Goal: Information Seeking & Learning: Learn about a topic

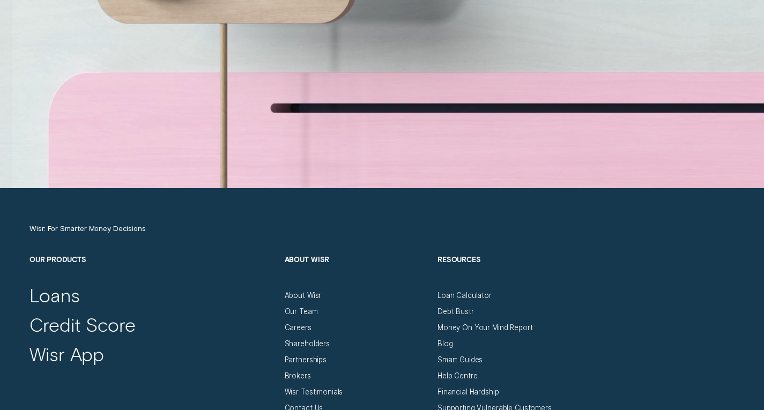
scroll to position [3525, 0]
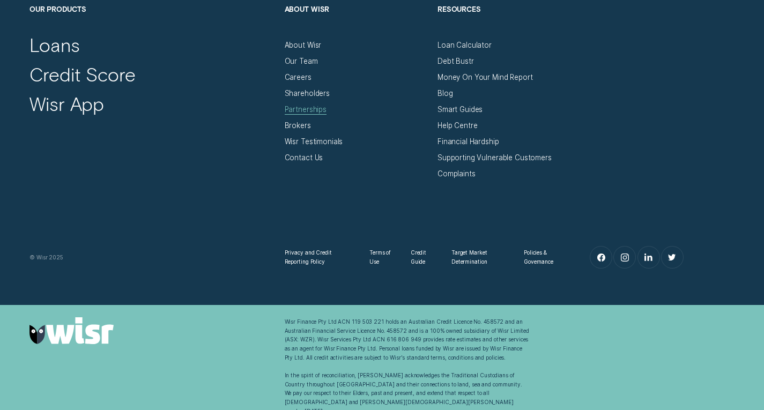
click at [306, 112] on div "Partnerships" at bounding box center [306, 109] width 42 height 9
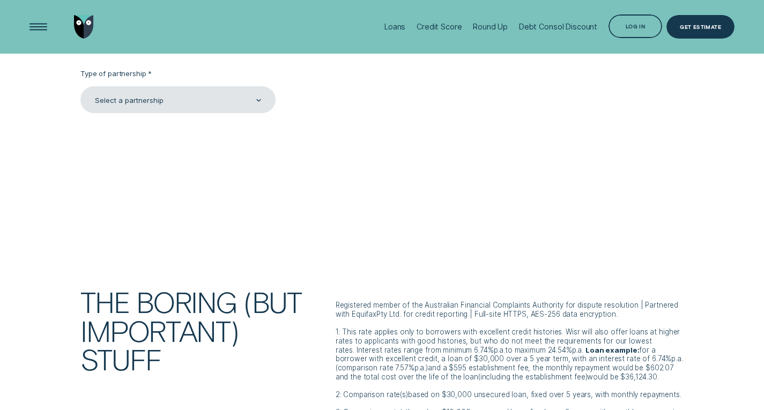
scroll to position [2393, 0]
click at [248, 106] on div "Select a partnership" at bounding box center [177, 101] width 167 height 10
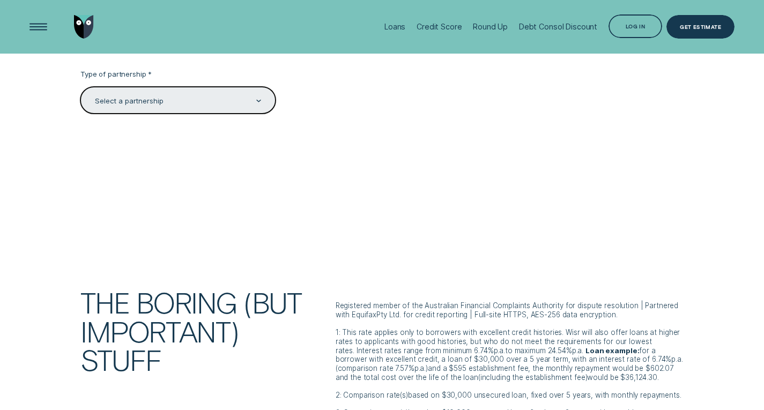
click at [248, 106] on div "Select a partnership" at bounding box center [177, 101] width 167 height 10
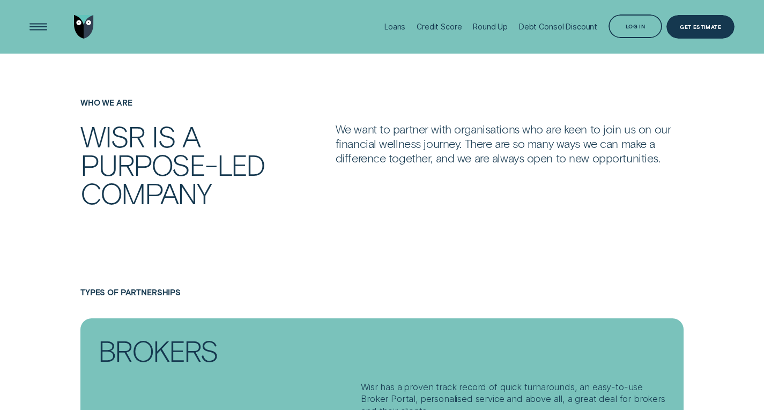
scroll to position [433, 0]
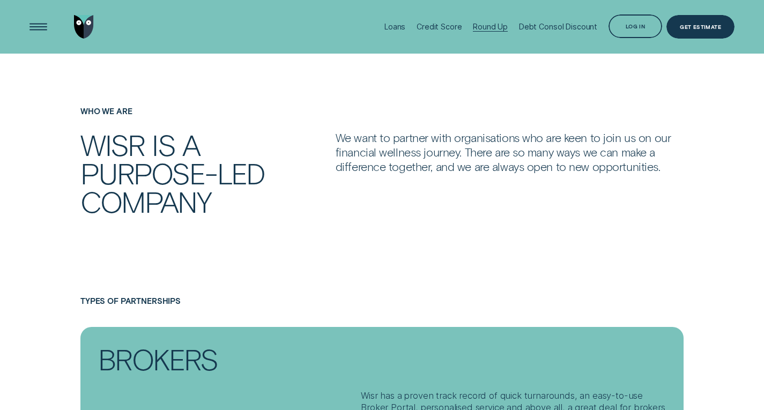
click at [489, 31] on div "Round Up" at bounding box center [490, 26] width 35 height 9
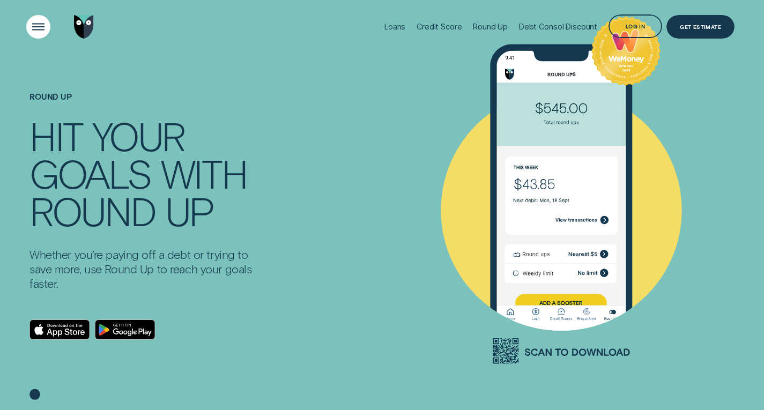
click at [39, 27] on div "Open Menu" at bounding box center [38, 27] width 34 height 34
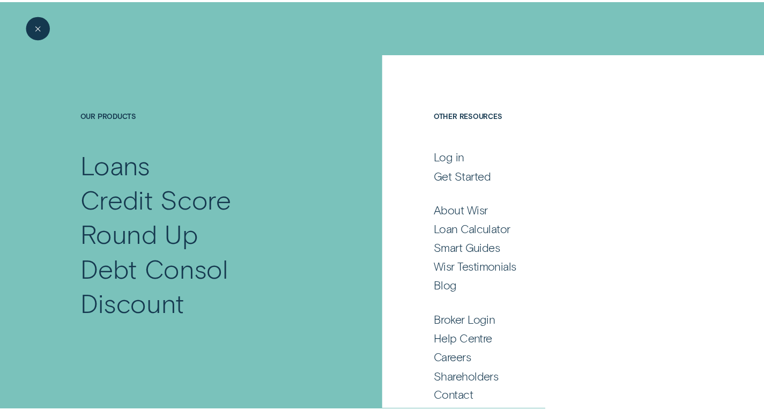
scroll to position [9, 0]
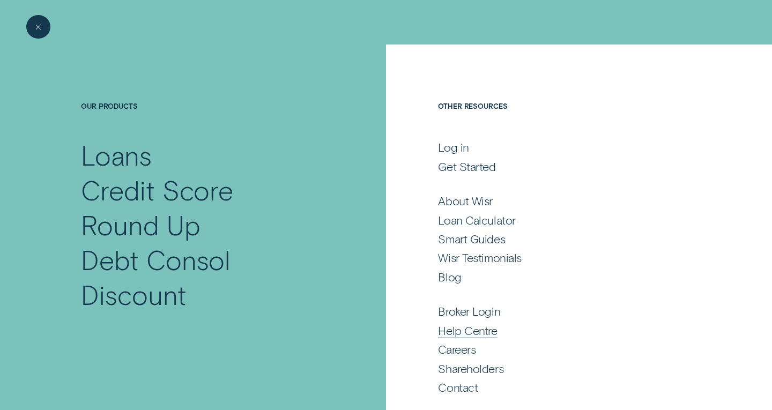
click at [480, 328] on div "Help Centre" at bounding box center [467, 330] width 59 height 14
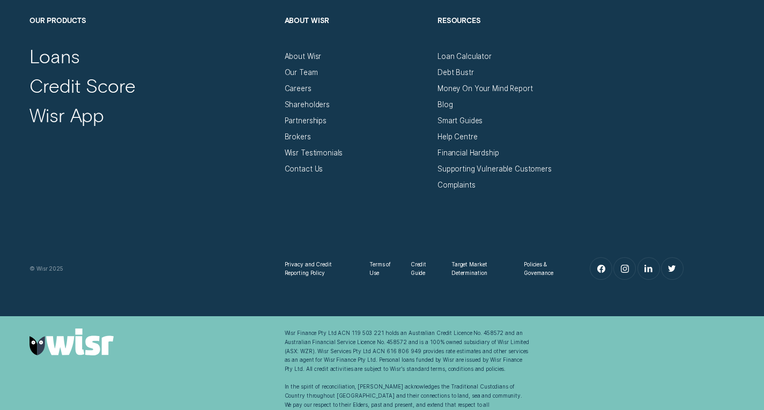
scroll to position [1314, 0]
